Goal: Transaction & Acquisition: Purchase product/service

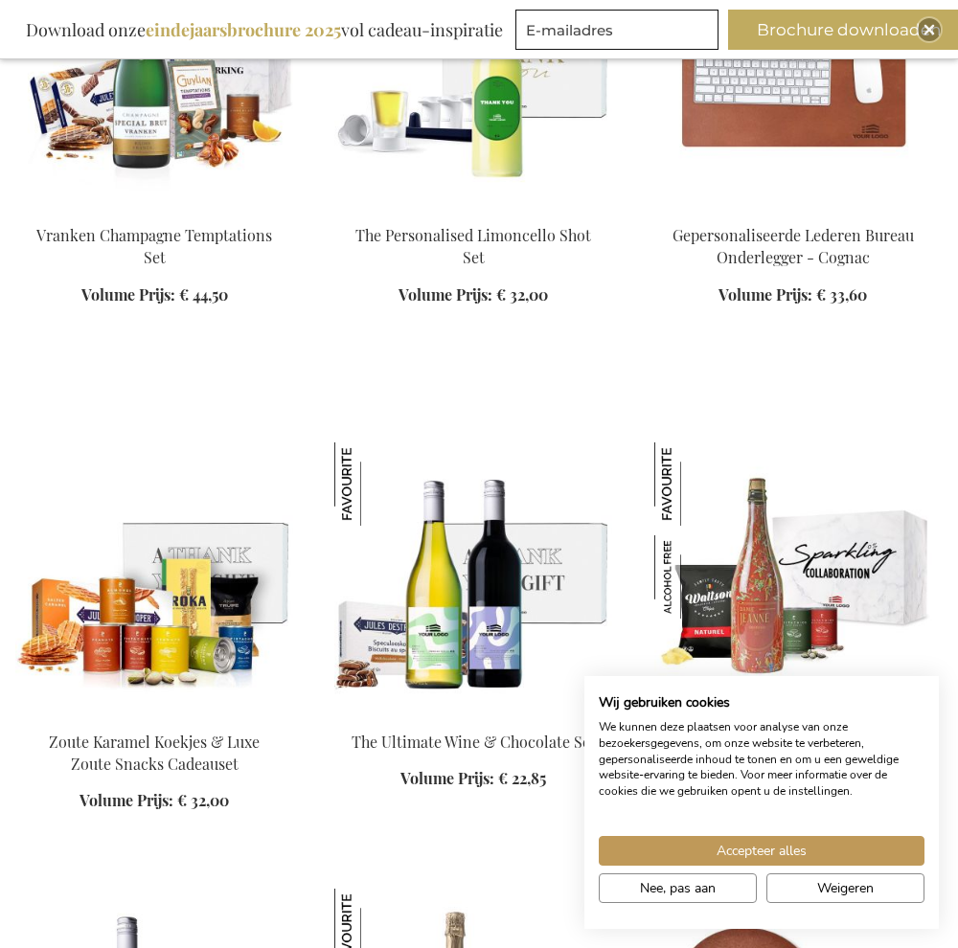
scroll to position [3343, 0]
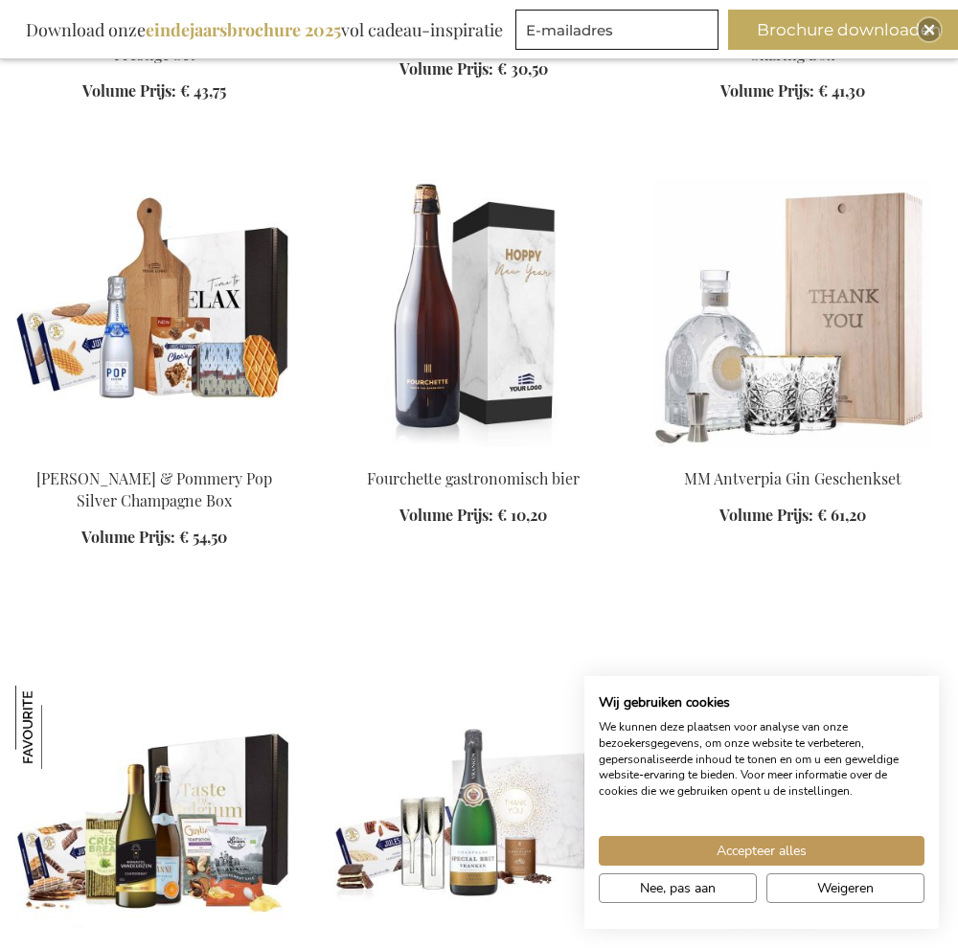
scroll to position [4401, 0]
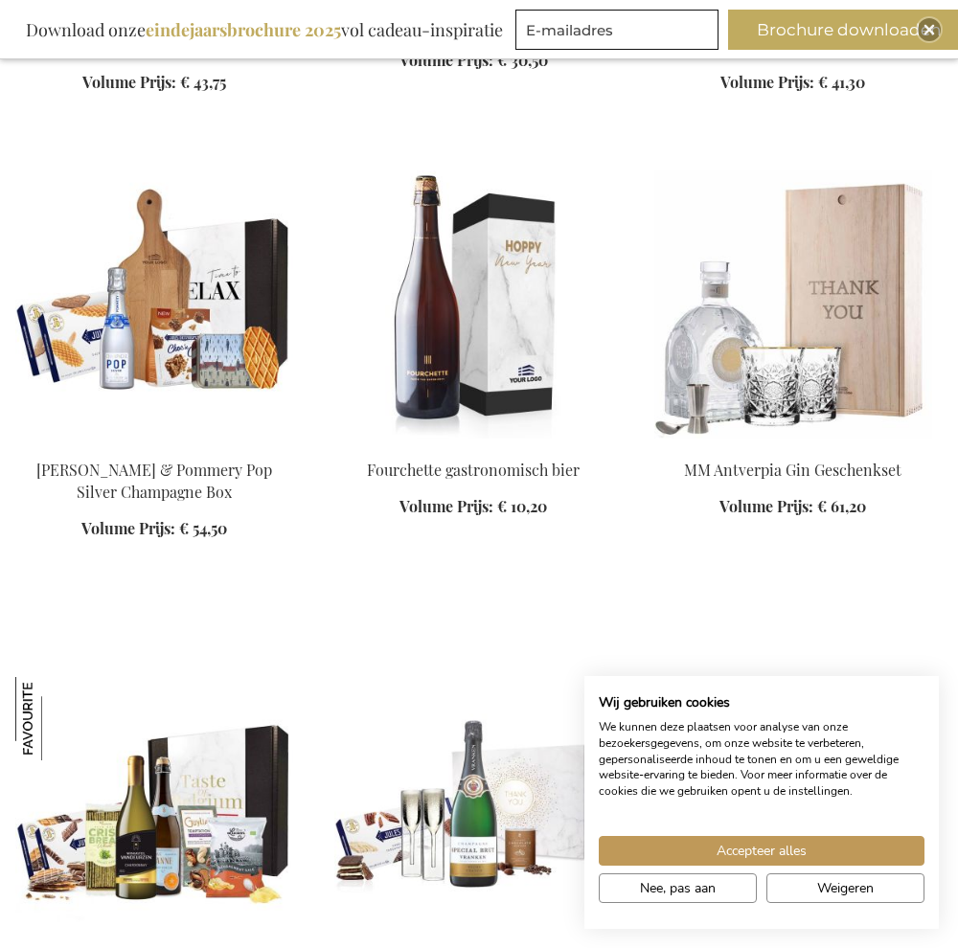
drag, startPoint x: 954, startPoint y: 504, endPoint x: 966, endPoint y: 553, distance: 50.2
click at [957, 553] on html "The store will not work correctly when cookies are disabled. Winkelwagen Winkel…" at bounding box center [479, 288] width 958 height 9378
click at [823, 909] on div "Accepteer alles Nee, pas aan Weigeren" at bounding box center [761, 873] width 335 height 75
click at [839, 897] on span "Weigeren" at bounding box center [845, 888] width 57 height 20
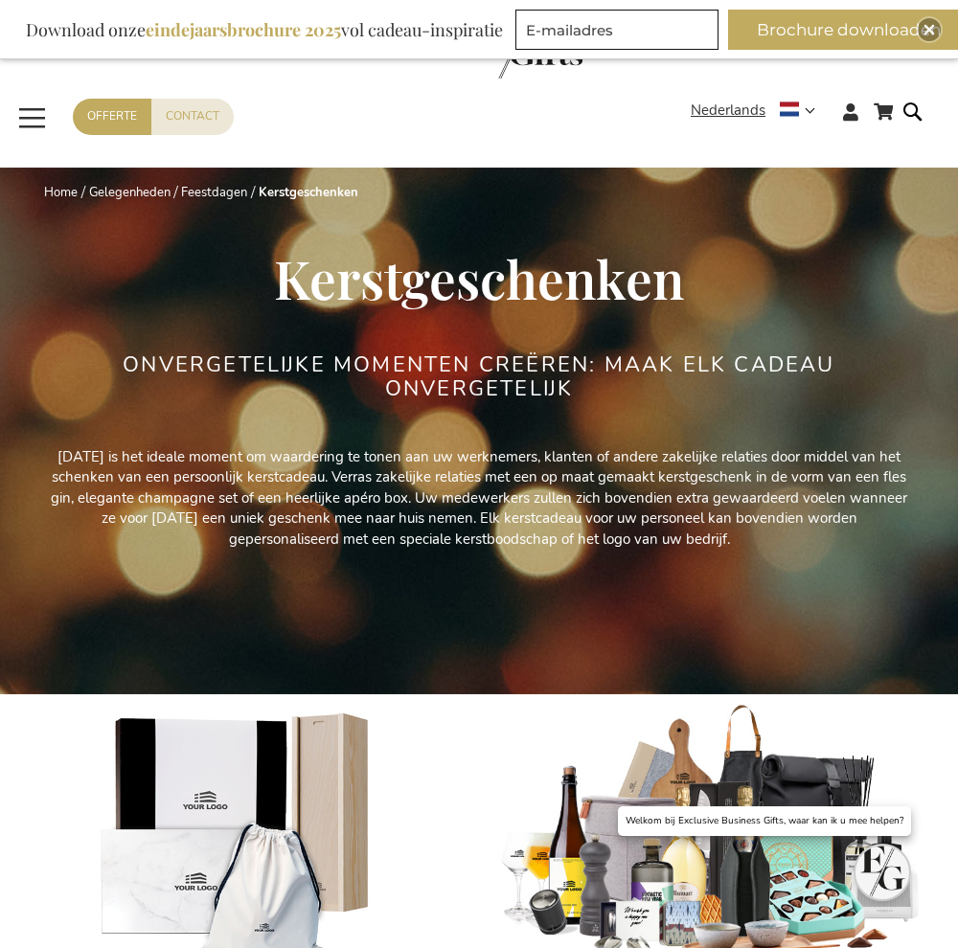
click at [44, 120] on span "Toggle Nav" at bounding box center [32, 118] width 34 height 44
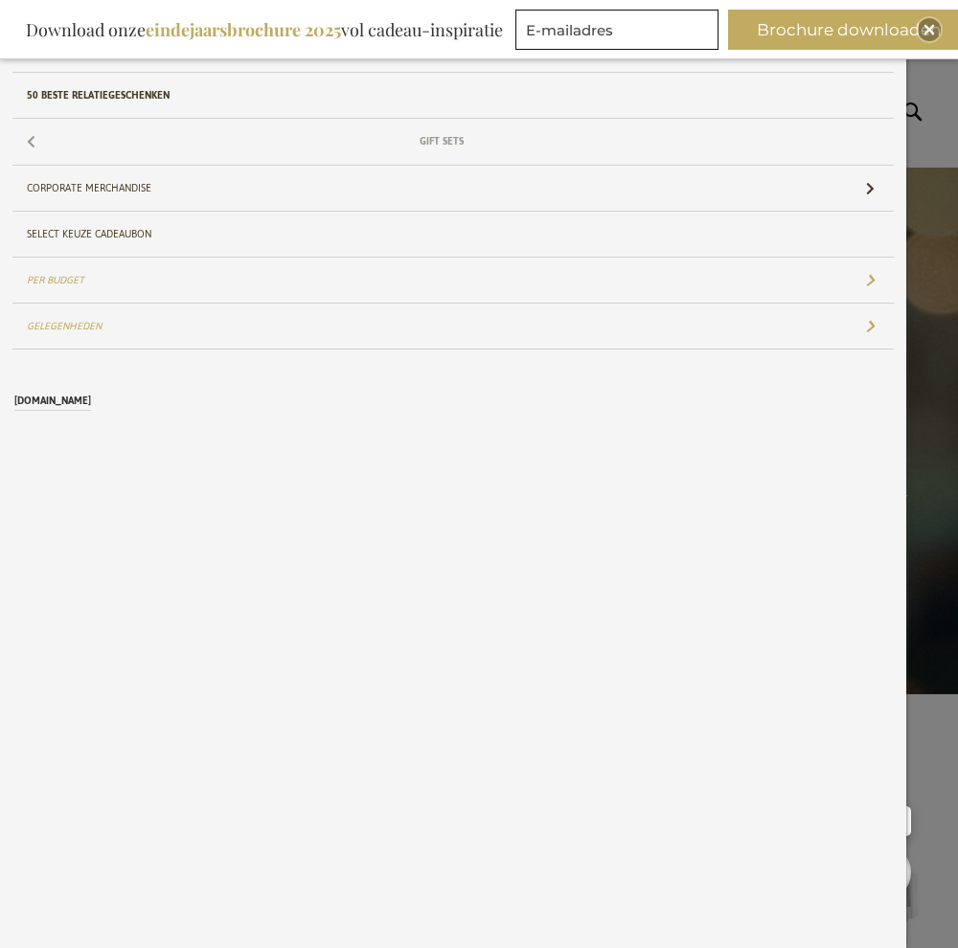
click at [264, 136] on link "Gift Sets" at bounding box center [452, 141] width 881 height 45
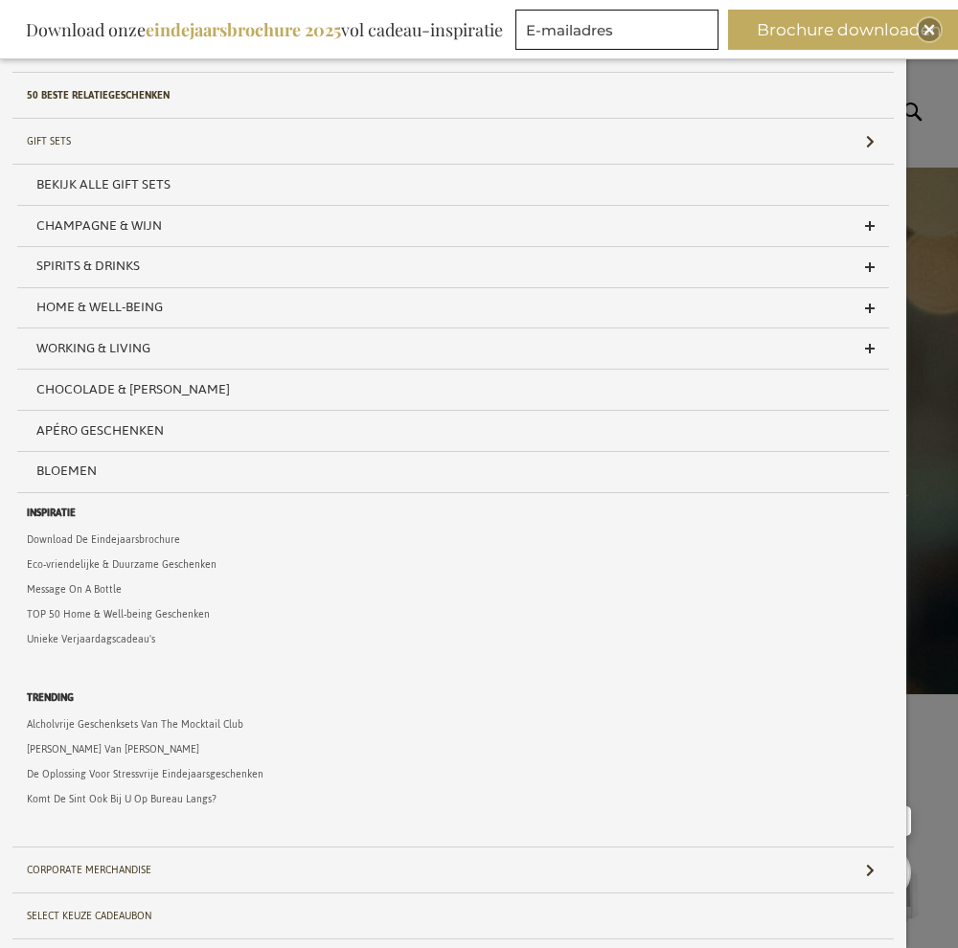
click at [956, 44] on span "Toggle Nav" at bounding box center [942, 22] width 31 height 44
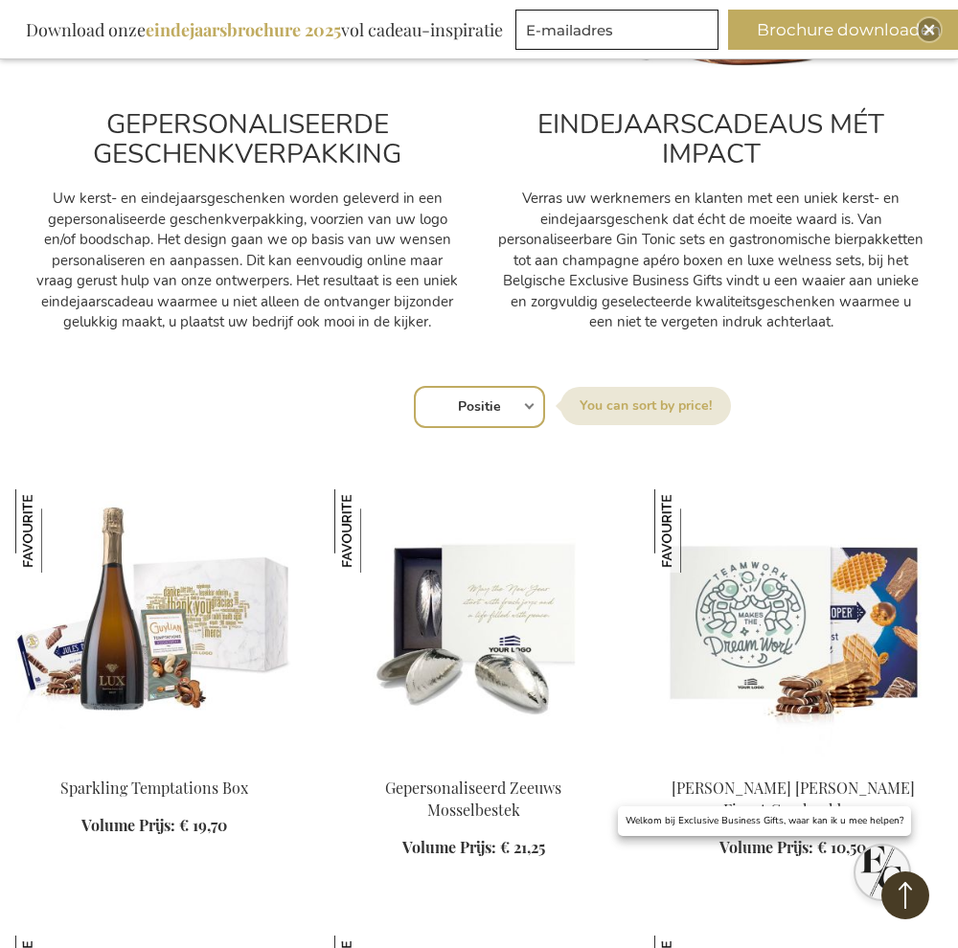
scroll to position [922, 0]
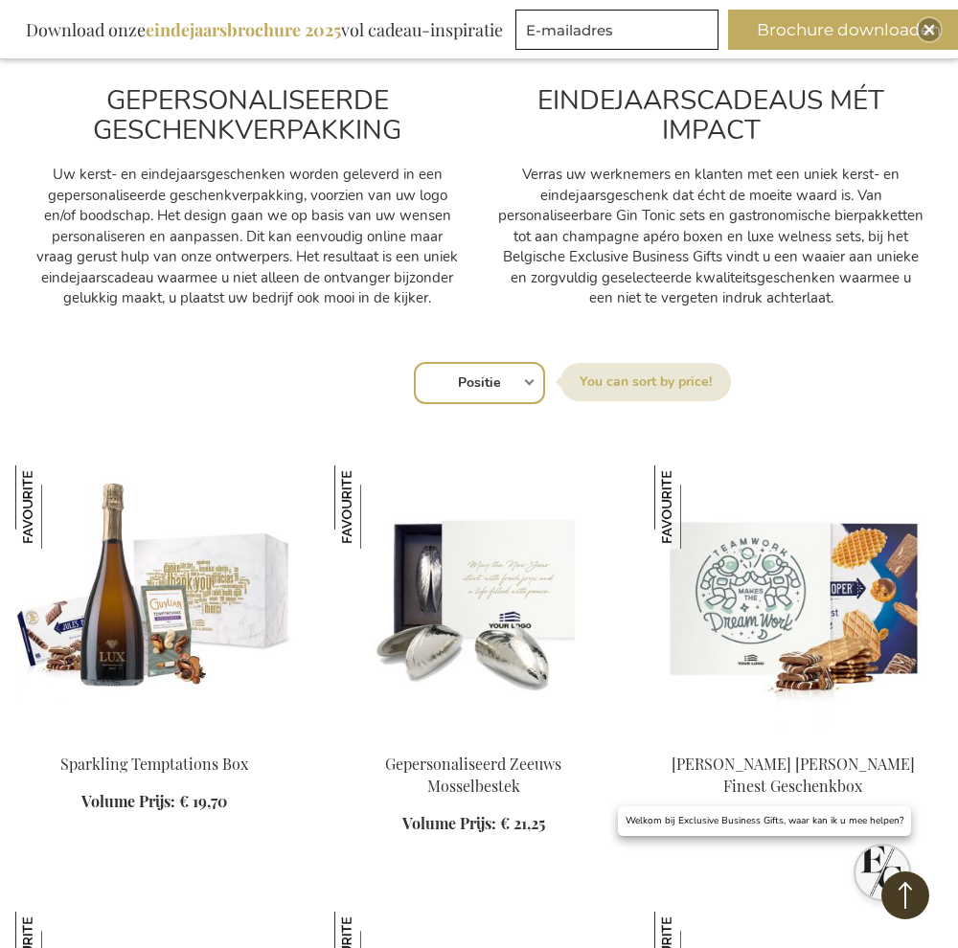
click at [519, 378] on select "Positie Best Sellers Meest bekeken Nieuw Biggest Saving Price: low to high Pric…" at bounding box center [479, 383] width 131 height 42
select select "price_asc"
click at [414, 362] on select "Positie Best Sellers Meest bekeken Nieuw Biggest Saving Price: low to high Pric…" at bounding box center [479, 383] width 131 height 42
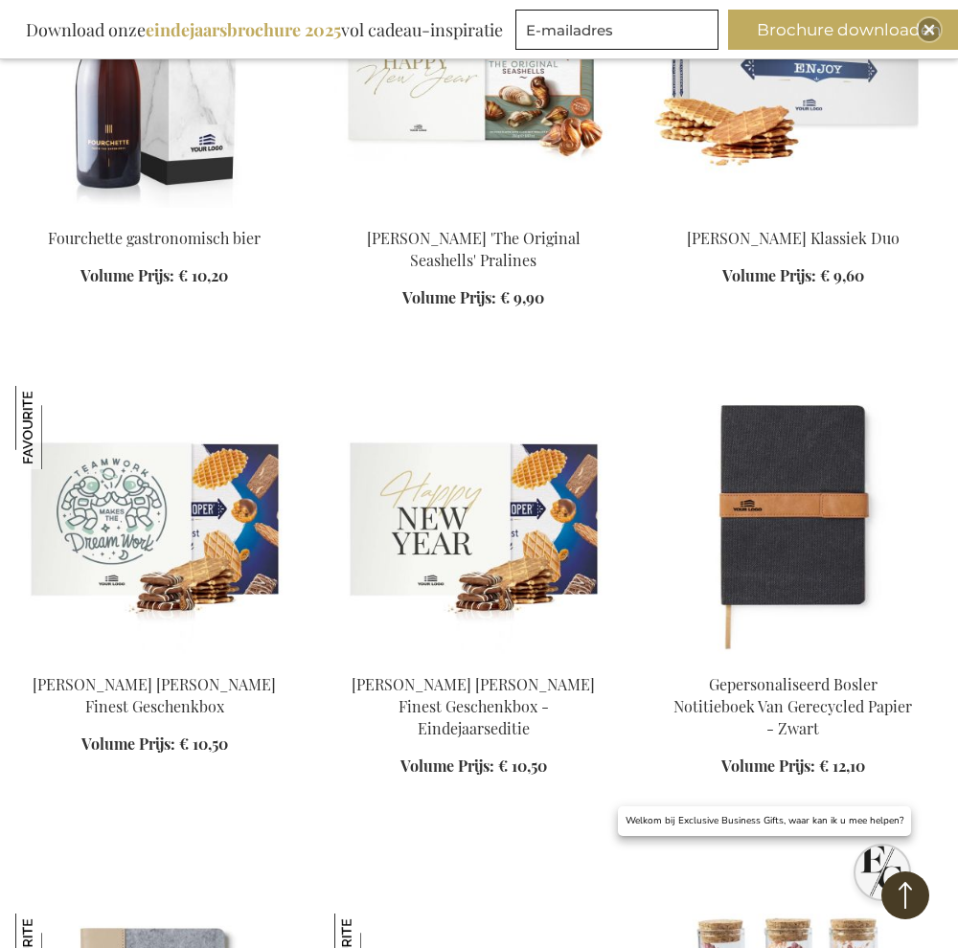
scroll to position [2353, 0]
